Goal: Transaction & Acquisition: Subscribe to service/newsletter

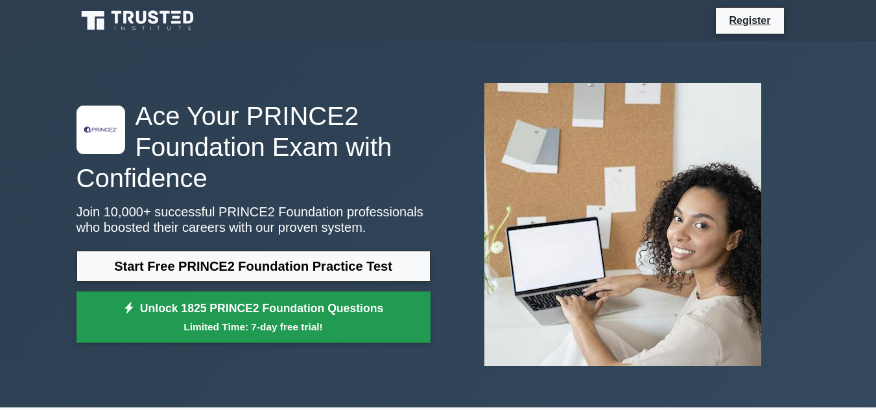
click at [381, 330] on small "Limited Time: 7-day free trial!" at bounding box center [254, 327] width 322 height 15
